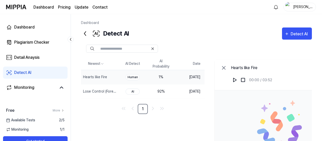
click at [295, 33] on div "Detect AI" at bounding box center [299, 34] width 19 height 7
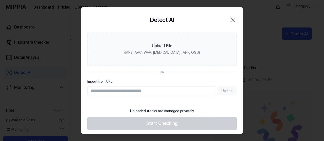
click at [144, 51] on div "(MP3, AAC, WAV, [MEDICAL_DATA], AIFF, OGG)" at bounding box center [162, 52] width 76 height 5
click at [0, 0] on input "Upload File (MP3, AAC, WAV, [MEDICAL_DATA], AIFF, OGG)" at bounding box center [0, 0] width 0 height 0
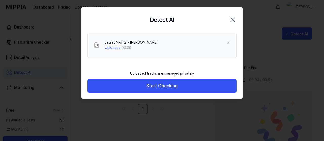
click at [190, 86] on button "Start Checking" at bounding box center [161, 85] width 149 height 13
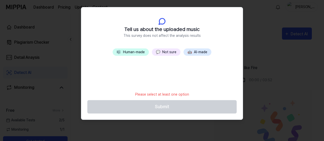
click at [143, 51] on button "🎼 Human-made" at bounding box center [131, 52] width 36 height 7
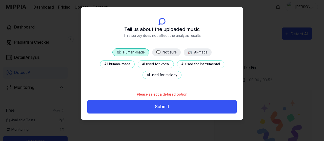
click at [178, 108] on button "Submit" at bounding box center [161, 106] width 149 height 13
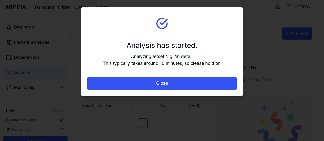
click at [208, 81] on button "Close" at bounding box center [161, 83] width 149 height 13
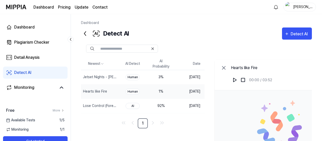
click at [90, 78] on div "Jetset Nights - [PERSON_NAME]" at bounding box center [100, 77] width 34 height 5
click at [89, 104] on div "Lose Control (Forever Tonight) - [PERSON_NAME]" at bounding box center [100, 105] width 34 height 5
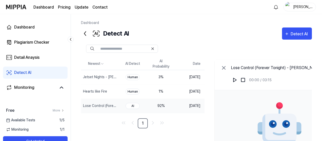
click at [298, 32] on div "Detect AI" at bounding box center [299, 34] width 19 height 7
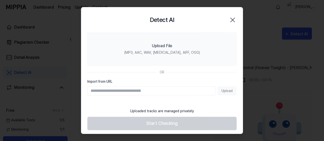
click at [152, 48] on div "Upload File" at bounding box center [162, 46] width 20 height 6
click at [0, 0] on input "Upload File (MP3, AAC, WAV, [MEDICAL_DATA], AIFF, OGG)" at bounding box center [0, 0] width 0 height 0
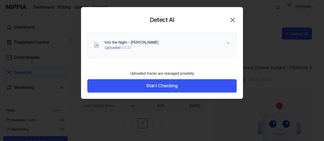
click at [148, 85] on button "Start Checking" at bounding box center [161, 85] width 149 height 13
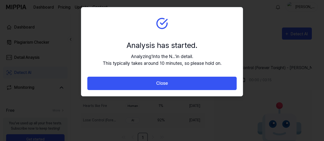
click at [172, 86] on button "Close" at bounding box center [161, 83] width 149 height 13
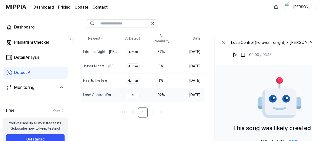
scroll to position [51, 0]
